Goal: Task Accomplishment & Management: Manage account settings

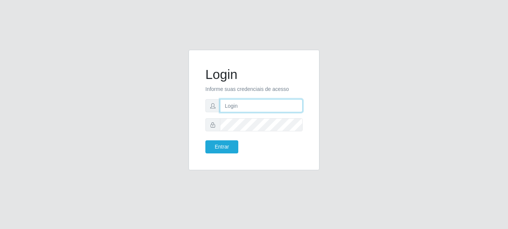
click at [252, 105] on input "text" at bounding box center [261, 105] width 83 height 13
type input "[EMAIL_ADDRESS][PERSON_NAME][DOMAIN_NAME]"
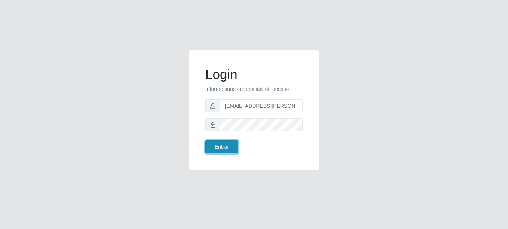
click at [221, 150] on button "Entrar" at bounding box center [221, 146] width 33 height 13
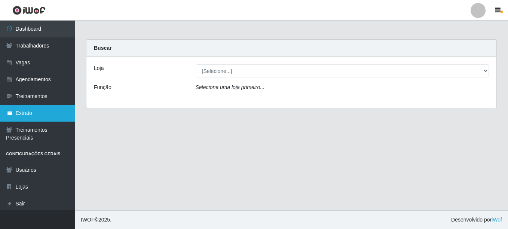
click at [37, 115] on link "Extrato" at bounding box center [37, 113] width 75 height 17
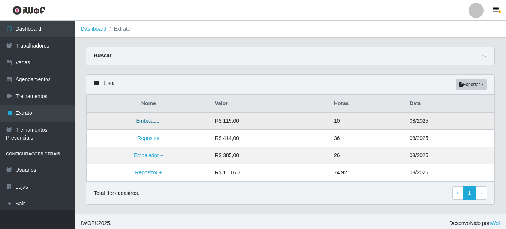
click at [155, 121] on link "Embalador" at bounding box center [148, 121] width 25 height 6
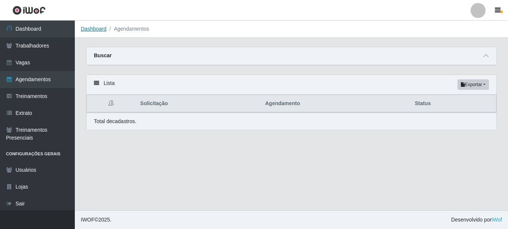
click at [100, 30] on link "Dashboard" at bounding box center [94, 29] width 26 height 6
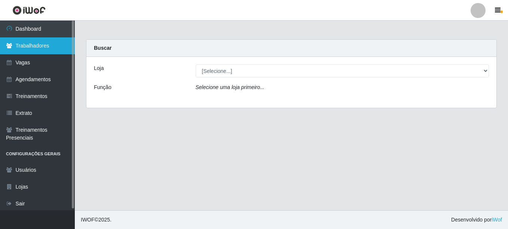
click at [35, 47] on link "Trabalhadores" at bounding box center [37, 45] width 75 height 17
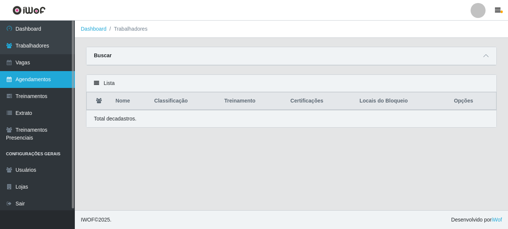
click at [36, 79] on link "Agendamentos" at bounding box center [37, 79] width 75 height 17
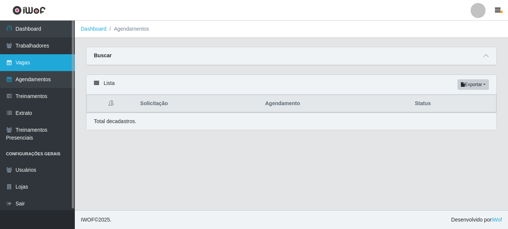
click at [25, 65] on link "Vagas" at bounding box center [37, 62] width 75 height 17
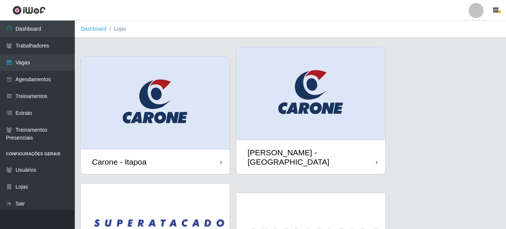
click at [157, 156] on div "Carone - Itapoa" at bounding box center [155, 162] width 149 height 24
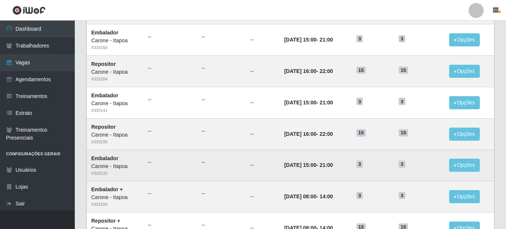
scroll to position [262, 0]
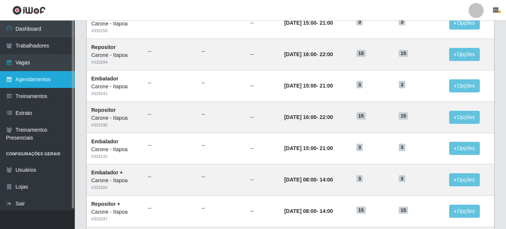
click at [31, 84] on link "Agendamentos" at bounding box center [37, 79] width 75 height 17
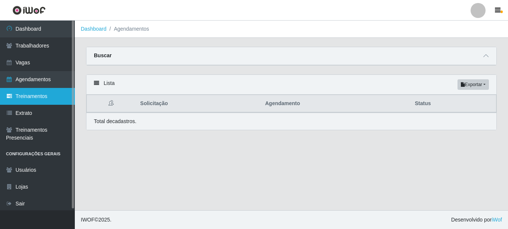
click at [43, 92] on link "Treinamentos" at bounding box center [37, 96] width 75 height 17
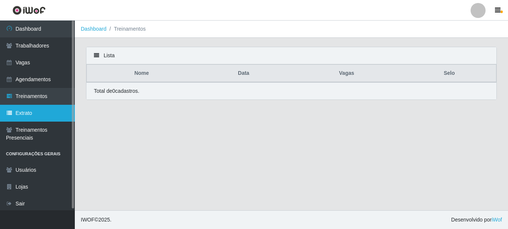
click at [36, 111] on link "Extrato" at bounding box center [37, 113] width 75 height 17
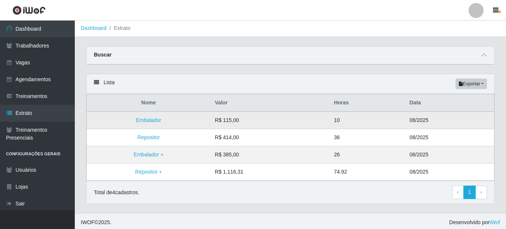
scroll to position [4, 0]
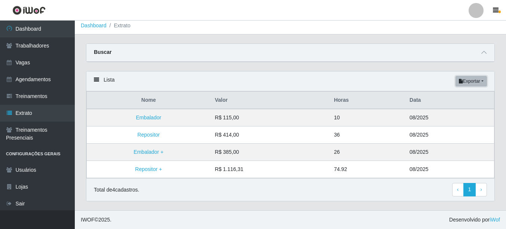
click at [466, 86] on button "Exportar" at bounding box center [471, 81] width 31 height 10
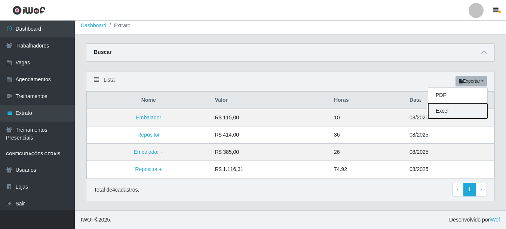
click at [437, 112] on button "Excel" at bounding box center [457, 110] width 59 height 15
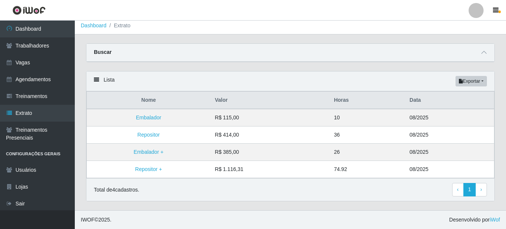
click at [241, 51] on div "Buscar" at bounding box center [290, 53] width 408 height 18
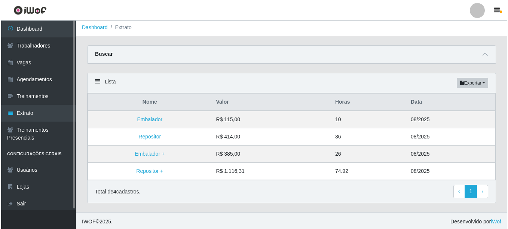
scroll to position [0, 0]
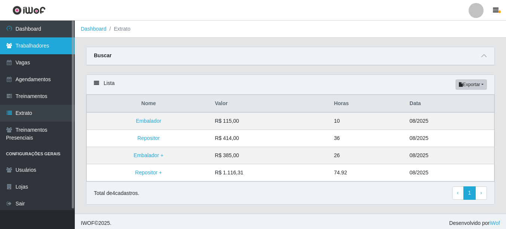
click at [25, 47] on link "Trabalhadores" at bounding box center [37, 45] width 75 height 17
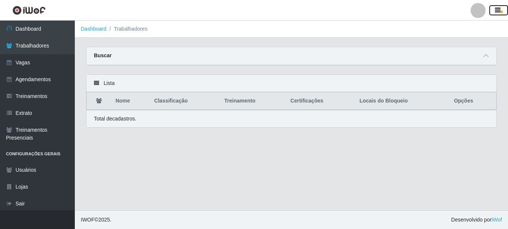
click at [500, 12] on icon "button" at bounding box center [498, 10] width 6 height 7
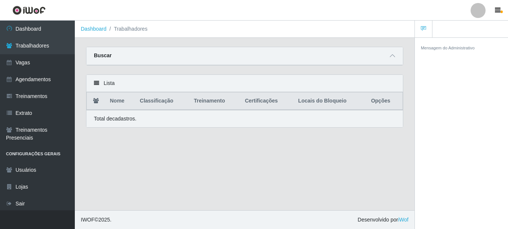
click at [95, 84] on icon at bounding box center [96, 82] width 5 height 5
click at [502, 12] on span "button" at bounding box center [502, 11] width 2 height 3
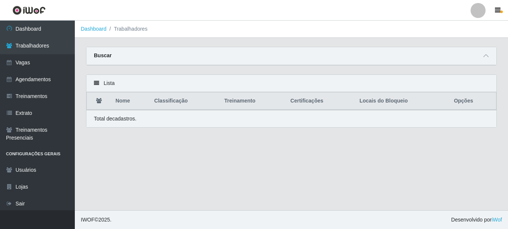
click at [483, 12] on div at bounding box center [478, 10] width 15 height 15
click at [93, 85] on div "Lista" at bounding box center [291, 83] width 410 height 17
click at [98, 101] on icon at bounding box center [99, 100] width 6 height 5
